Goal: Task Accomplishment & Management: Use online tool/utility

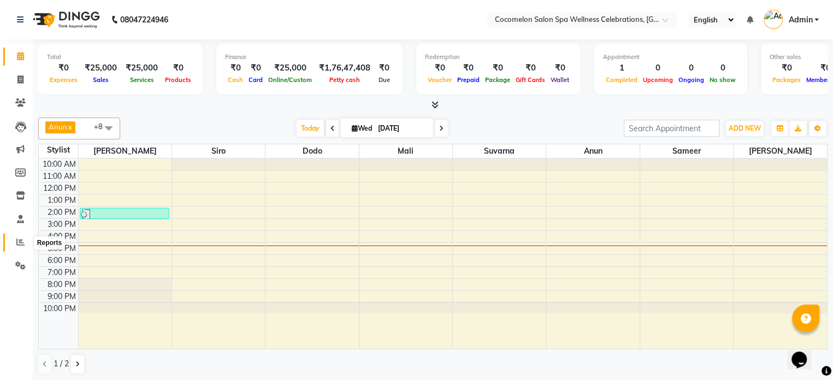
click at [24, 244] on icon at bounding box center [20, 242] width 8 height 8
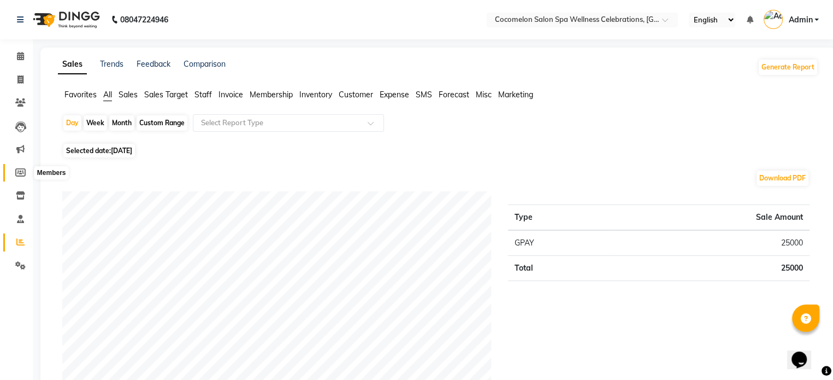
click at [17, 170] on icon at bounding box center [20, 172] width 10 height 8
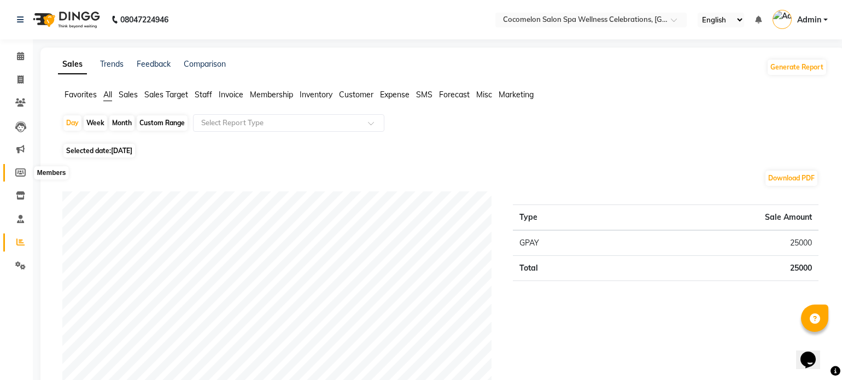
select select
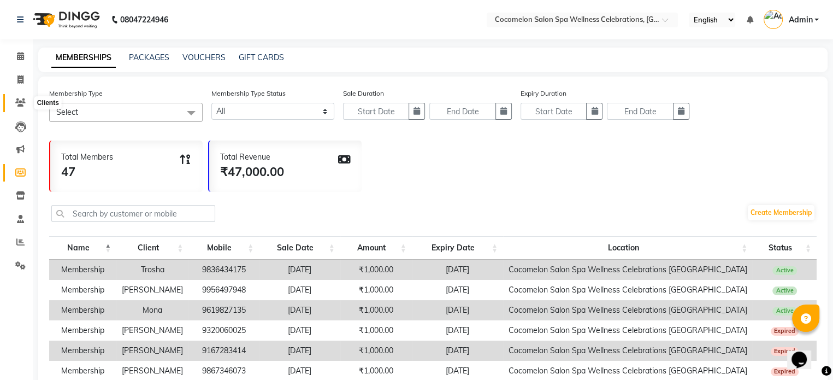
click at [20, 99] on icon at bounding box center [20, 102] width 10 height 8
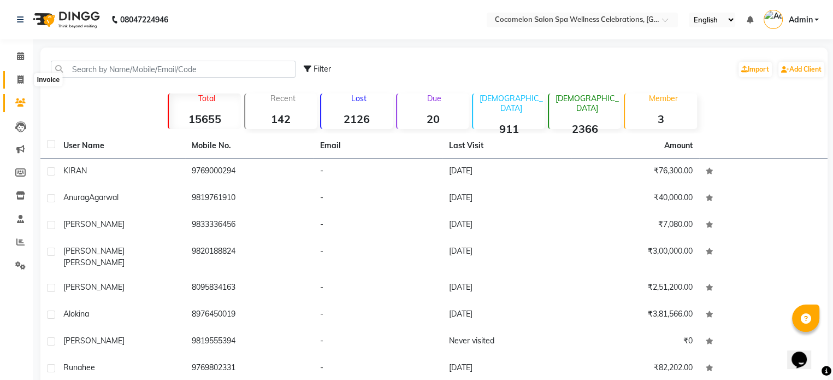
click at [22, 78] on icon at bounding box center [20, 79] width 6 height 8
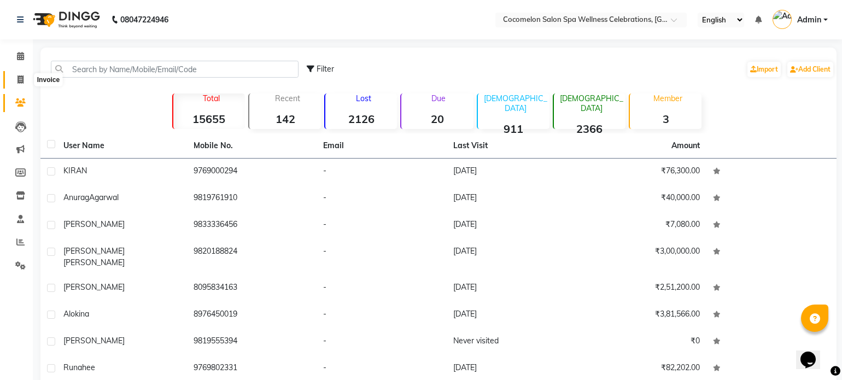
select select "576"
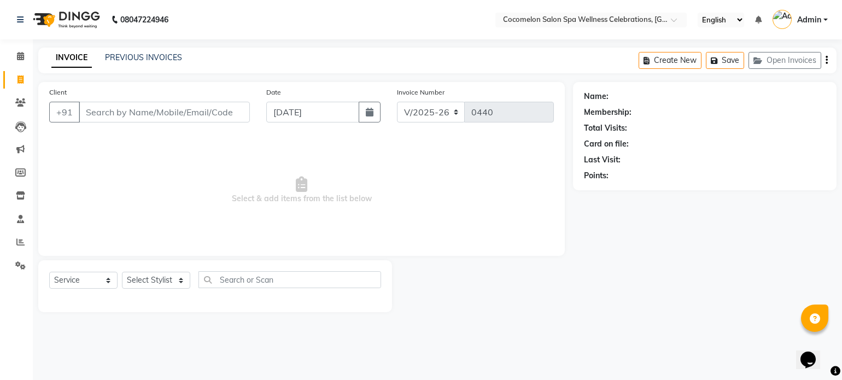
select select "package"
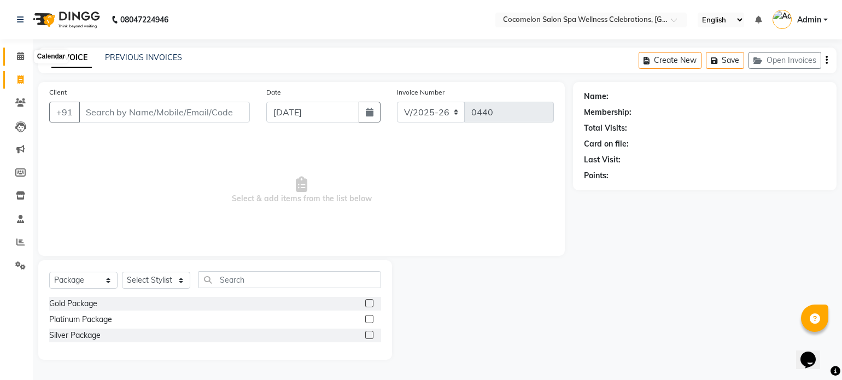
click at [17, 55] on icon at bounding box center [20, 56] width 7 height 8
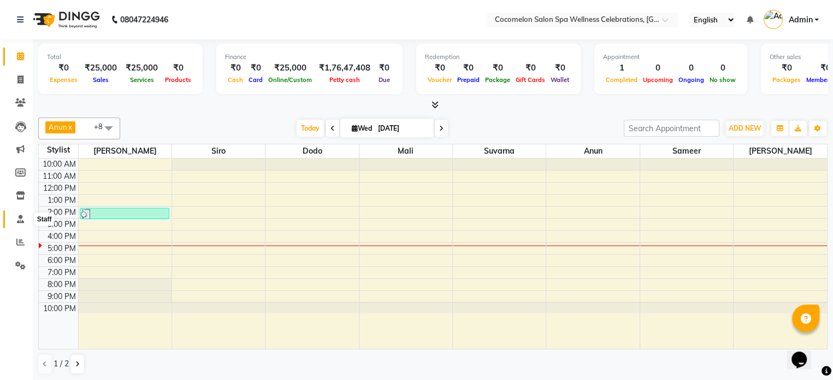
click at [19, 214] on span at bounding box center [20, 219] width 19 height 13
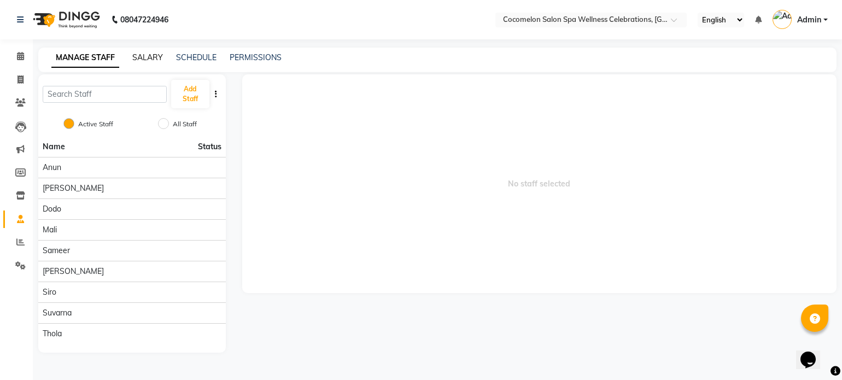
click at [145, 54] on link "SALARY" at bounding box center [147, 57] width 31 height 10
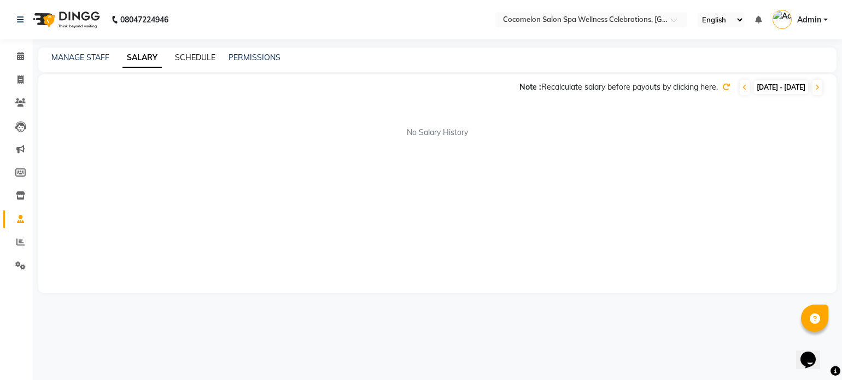
click at [203, 56] on link "SCHEDULE" at bounding box center [195, 57] width 40 height 10
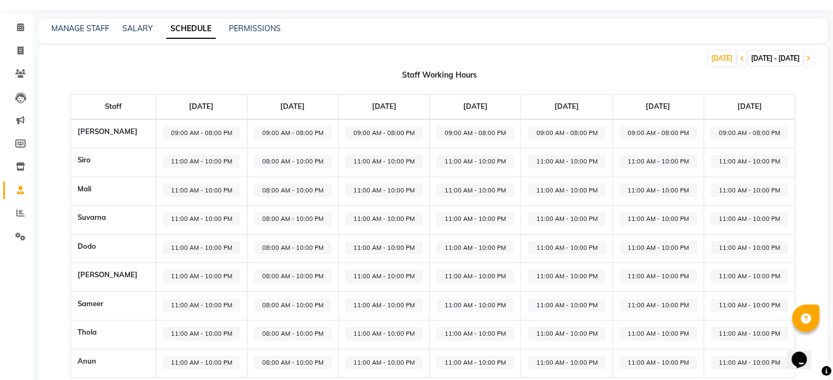
scroll to position [55, 0]
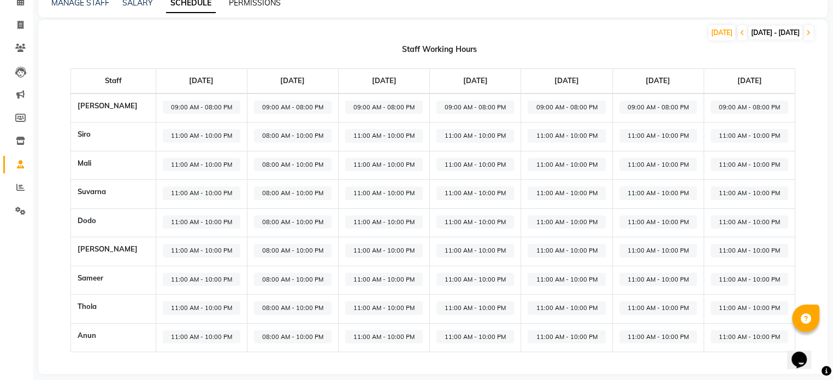
click at [244, 1] on link "PERMISSIONS" at bounding box center [255, 3] width 52 height 10
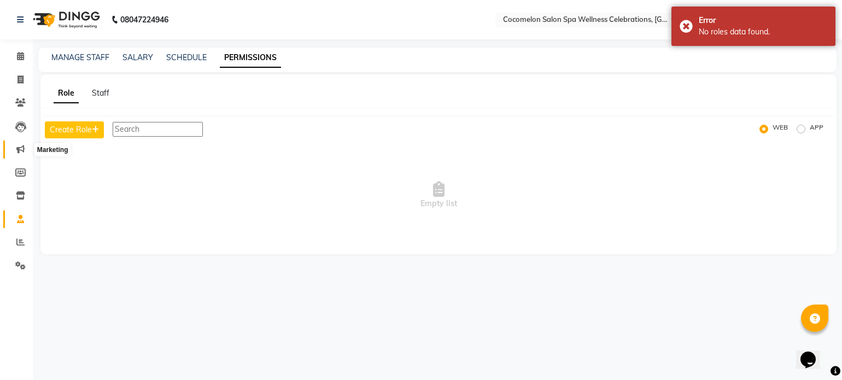
click at [17, 144] on span at bounding box center [20, 149] width 19 height 13
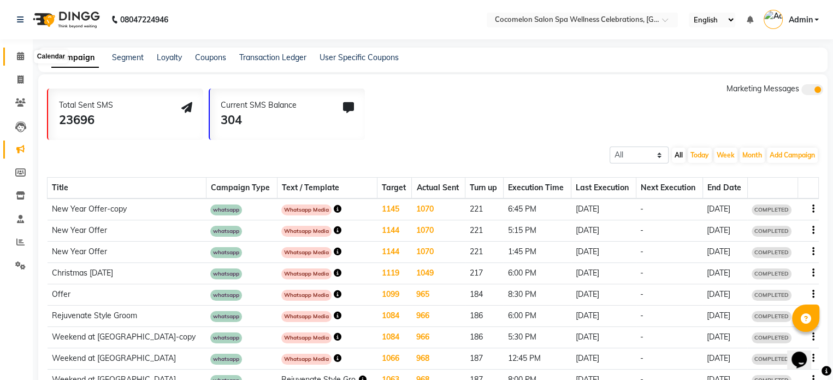
click at [17, 56] on icon at bounding box center [20, 56] width 7 height 8
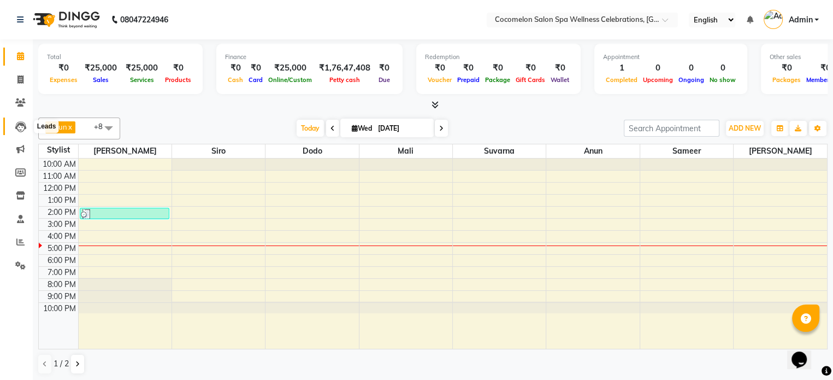
click at [20, 120] on span at bounding box center [20, 126] width 19 height 13
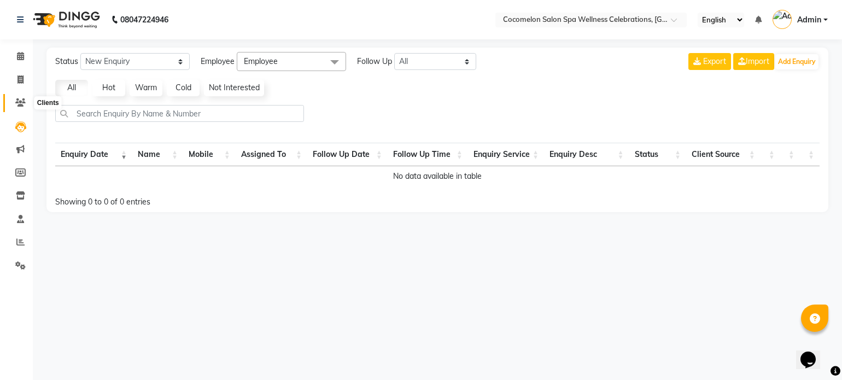
click at [28, 104] on span at bounding box center [20, 103] width 19 height 13
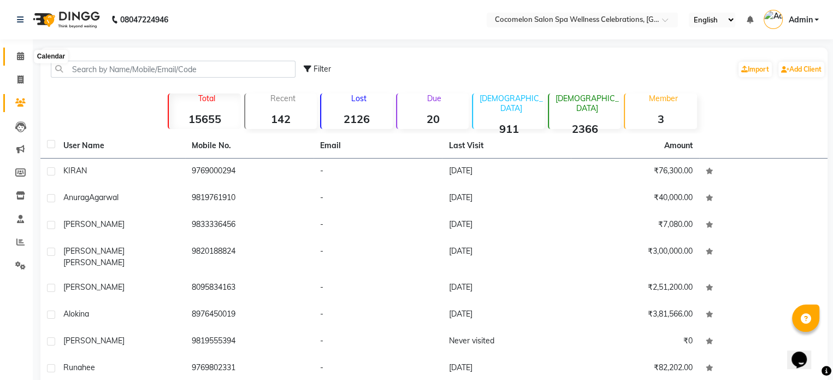
click at [27, 51] on span at bounding box center [20, 56] width 19 height 13
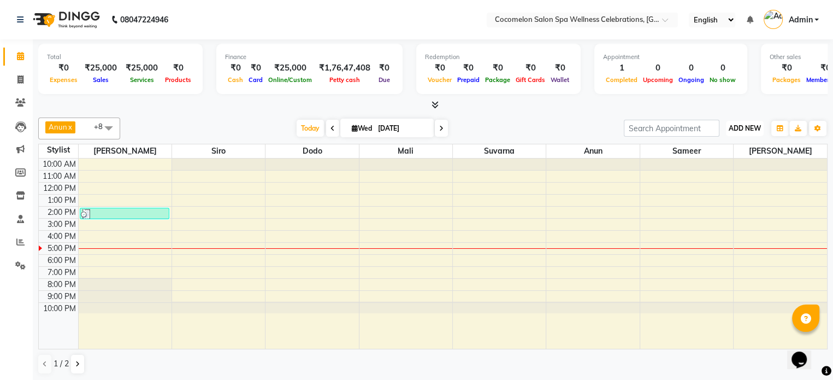
click at [750, 131] on span "ADD NEW" at bounding box center [745, 128] width 32 height 8
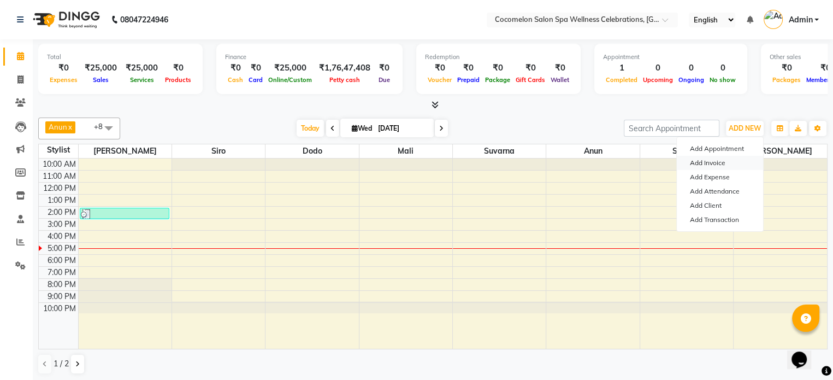
click at [729, 161] on link "Add Invoice" at bounding box center [720, 163] width 86 height 14
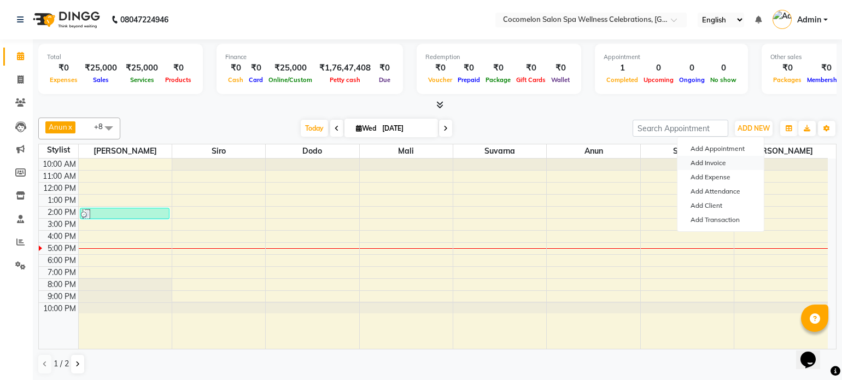
select select "576"
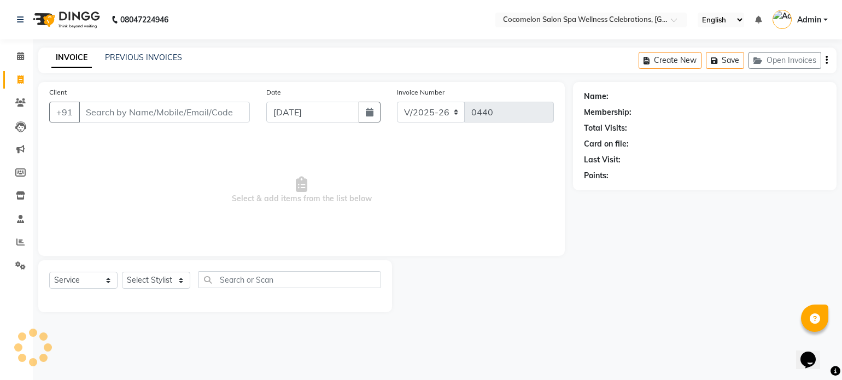
select select "package"
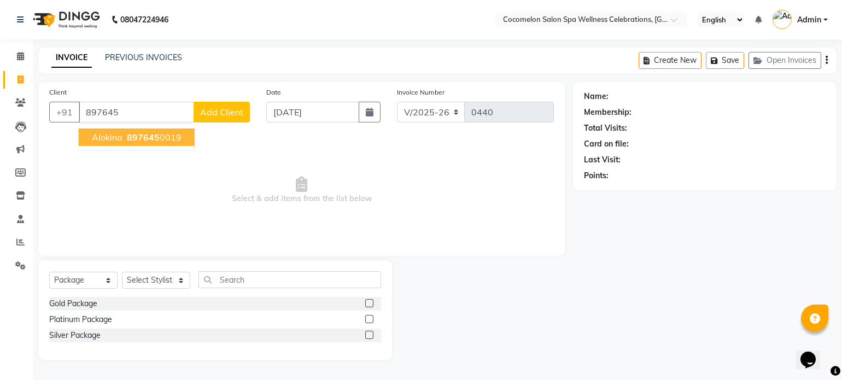
click at [156, 132] on span "897645" at bounding box center [143, 137] width 33 height 11
type input "8976450019"
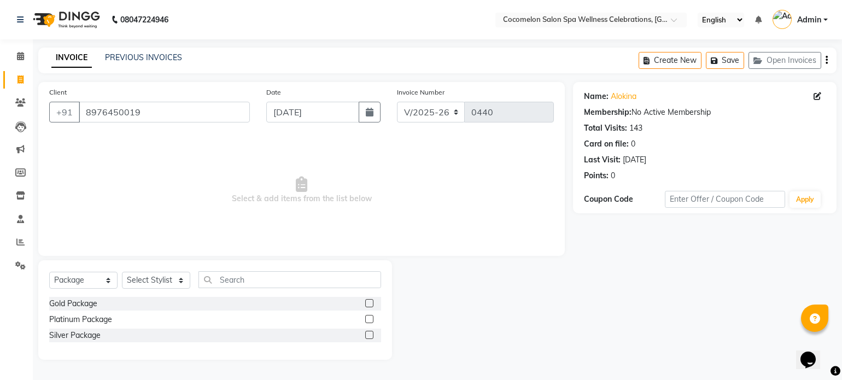
click at [94, 271] on div "Select Service Product Membership Package Voucher Prepaid Gift Card Select Styl…" at bounding box center [215, 309] width 354 height 99
click at [96, 274] on select "Select Service Product Membership Package Voucher Prepaid Gift Card" at bounding box center [83, 280] width 68 height 17
select select "service"
click at [49, 272] on select "Select Service Product Membership Package Voucher Prepaid Gift Card" at bounding box center [83, 280] width 68 height 17
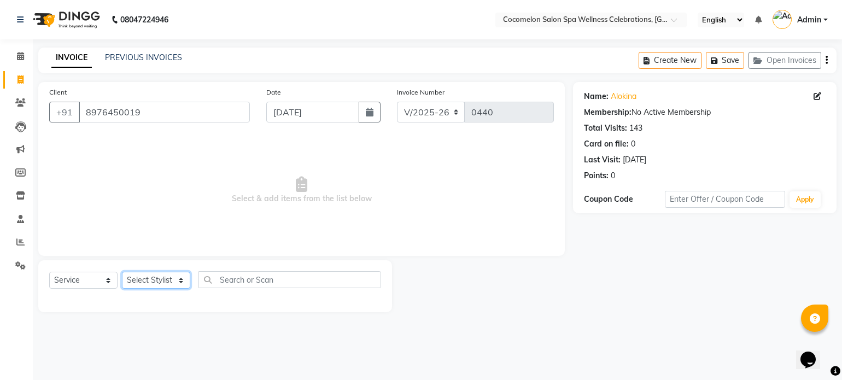
click at [157, 279] on select "Select Stylist Anun Benaifer Dodo Mali [PERSON_NAME] Siro [PERSON_NAME]" at bounding box center [156, 280] width 68 height 17
select select "17906"
click at [122, 272] on select "Select Stylist Anun Benaifer Dodo Mali [PERSON_NAME] Siro [PERSON_NAME]" at bounding box center [156, 280] width 68 height 17
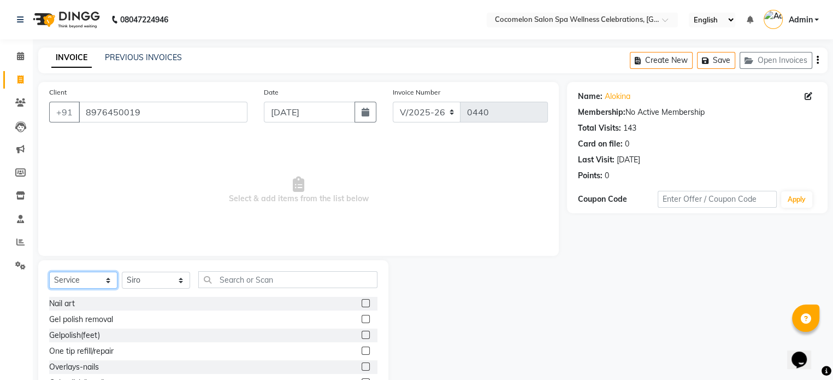
click at [109, 277] on select "Select Service Product Membership Package Voucher Prepaid Gift Card" at bounding box center [83, 280] width 68 height 17
select select "product"
click at [49, 272] on select "Select Service Product Membership Package Voucher Prepaid Gift Card" at bounding box center [83, 280] width 68 height 17
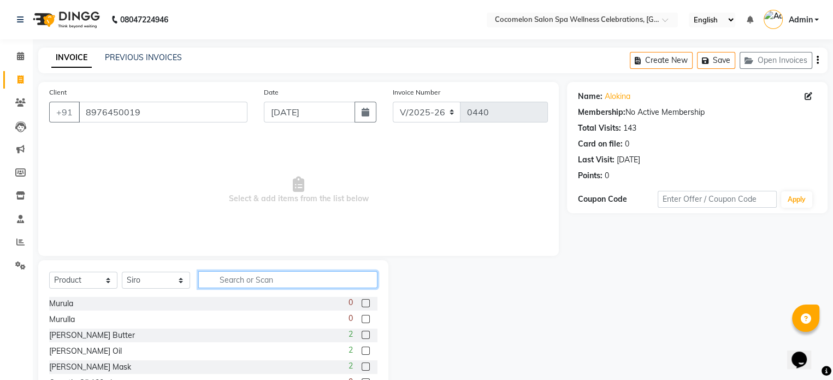
click at [230, 277] on input "text" at bounding box center [287, 279] width 179 height 17
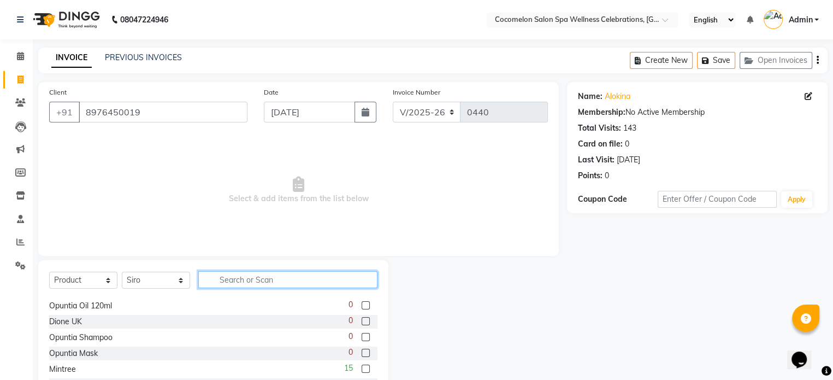
scroll to position [109, 0]
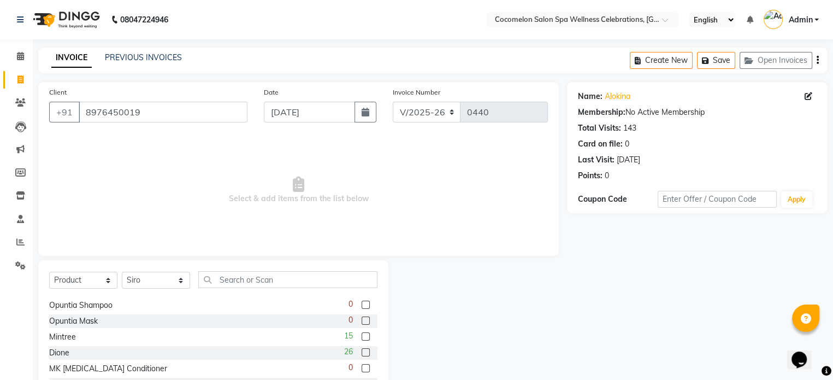
click at [362, 351] on label at bounding box center [366, 352] width 8 height 8
click at [362, 351] on input "checkbox" at bounding box center [365, 352] width 7 height 7
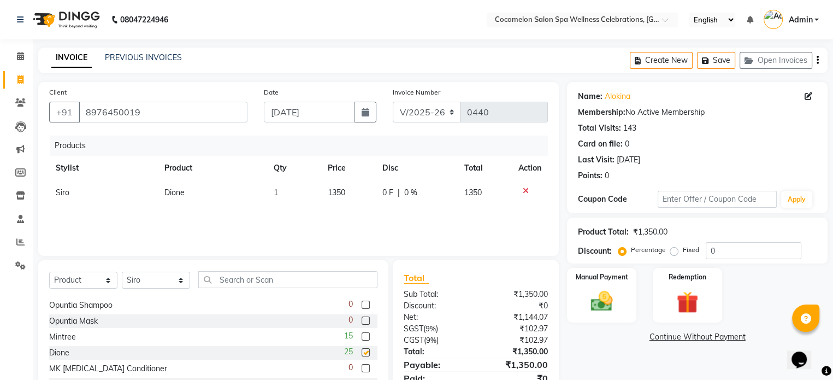
checkbox input "false"
click at [353, 196] on td "1350" at bounding box center [348, 192] width 55 height 25
select select "17906"
click at [356, 197] on td "1350" at bounding box center [333, 195] width 52 height 30
click at [343, 197] on input "1350" at bounding box center [333, 195] width 39 height 17
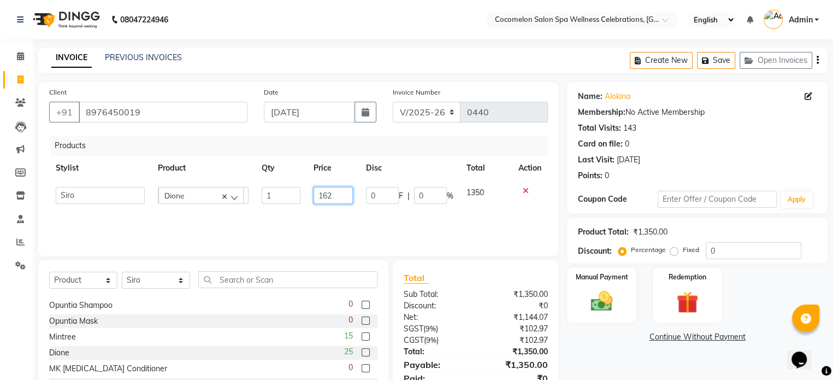
type input "1620"
click at [479, 224] on div "Products Stylist Product Qty Price Disc Total Action Anun Benaifer Dodo Mali [P…" at bounding box center [298, 190] width 499 height 109
click at [817, 61] on icon "button" at bounding box center [818, 60] width 2 height 1
select select "package"
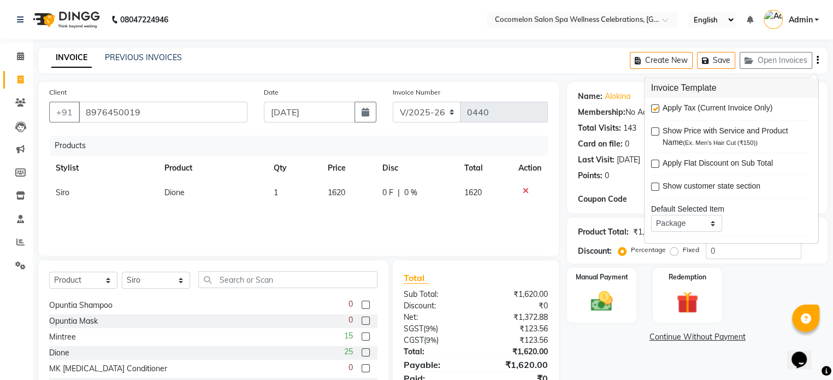
click at [656, 107] on label at bounding box center [655, 108] width 8 height 8
click at [656, 107] on input "checkbox" at bounding box center [654, 108] width 7 height 7
checkbox input "false"
click at [609, 291] on img at bounding box center [602, 302] width 37 height 26
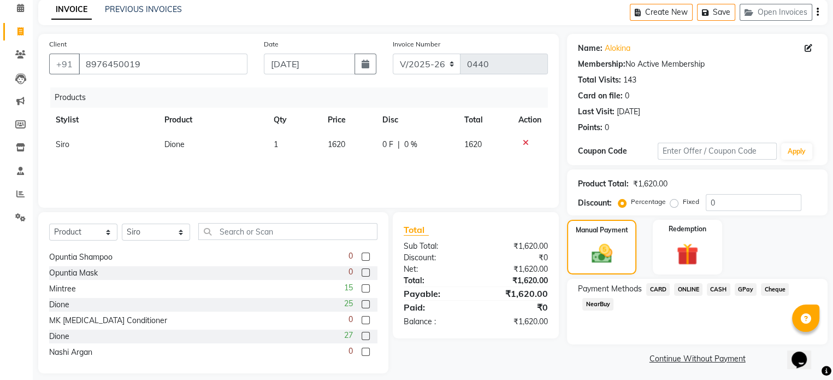
scroll to position [58, 0]
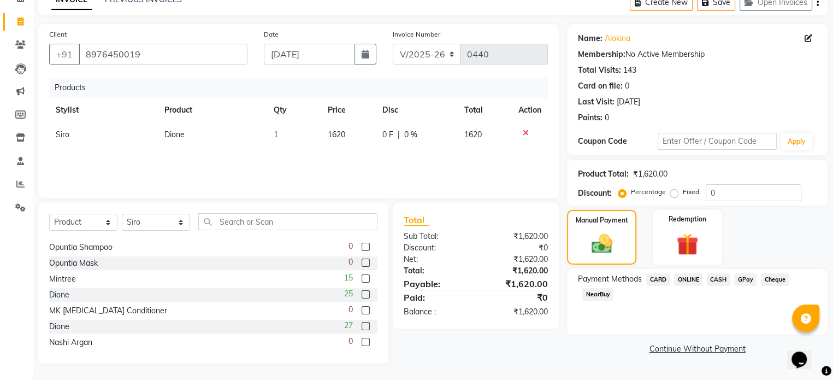
click at [724, 275] on span "CASH" at bounding box center [719, 279] width 24 height 13
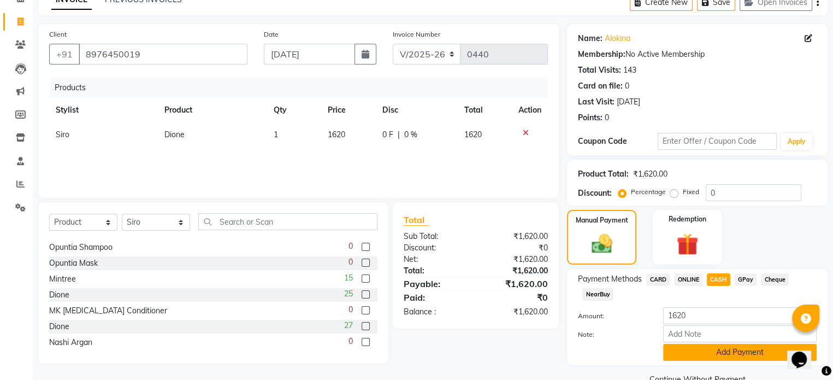
click at [703, 354] on button "Add Payment" at bounding box center [740, 352] width 154 height 17
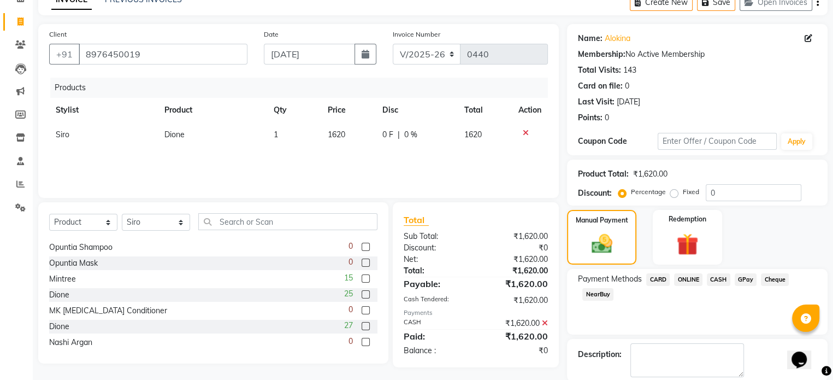
scroll to position [112, 0]
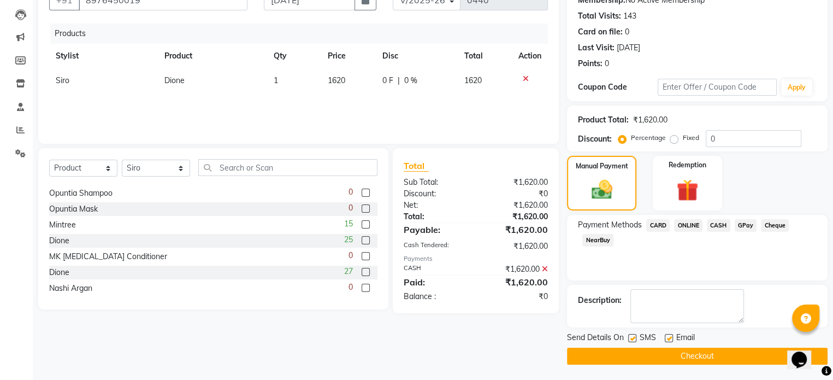
click at [690, 354] on button "Checkout" at bounding box center [697, 356] width 261 height 17
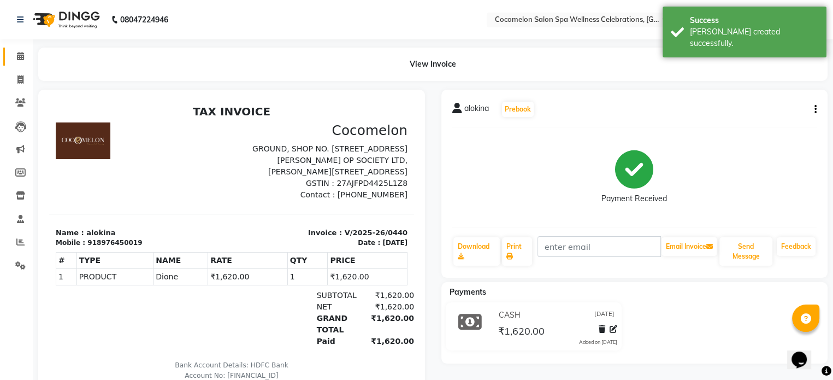
click at [19, 55] on icon at bounding box center [20, 56] width 7 height 8
